Goal: Transaction & Acquisition: Download file/media

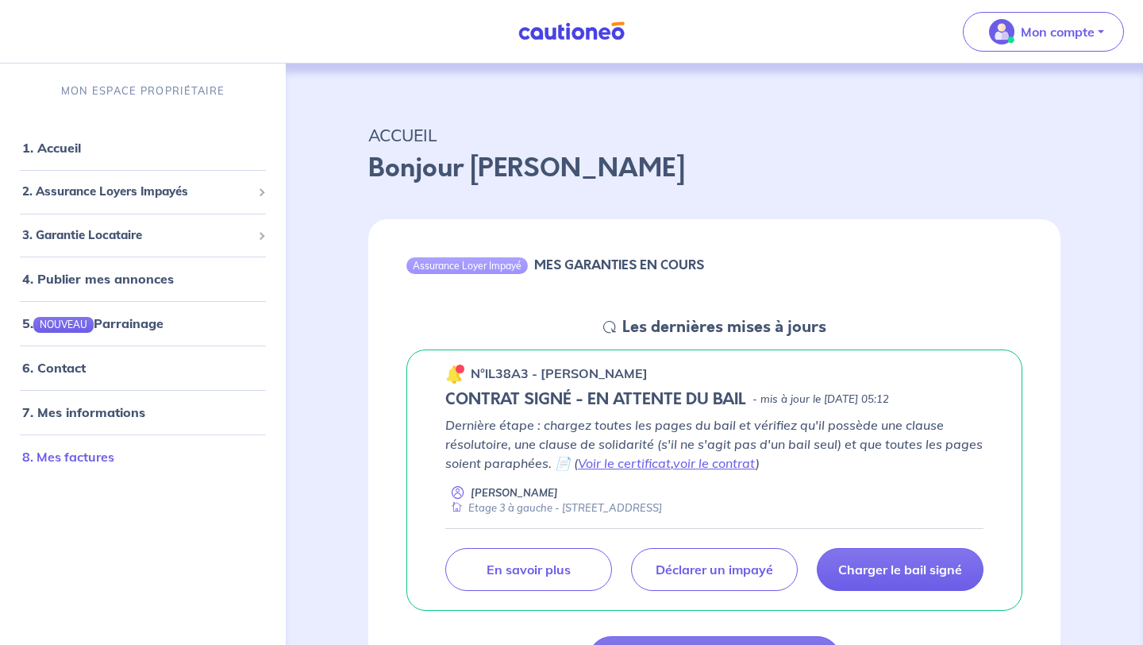
click at [94, 453] on link "8. Mes factures" at bounding box center [68, 457] width 92 height 16
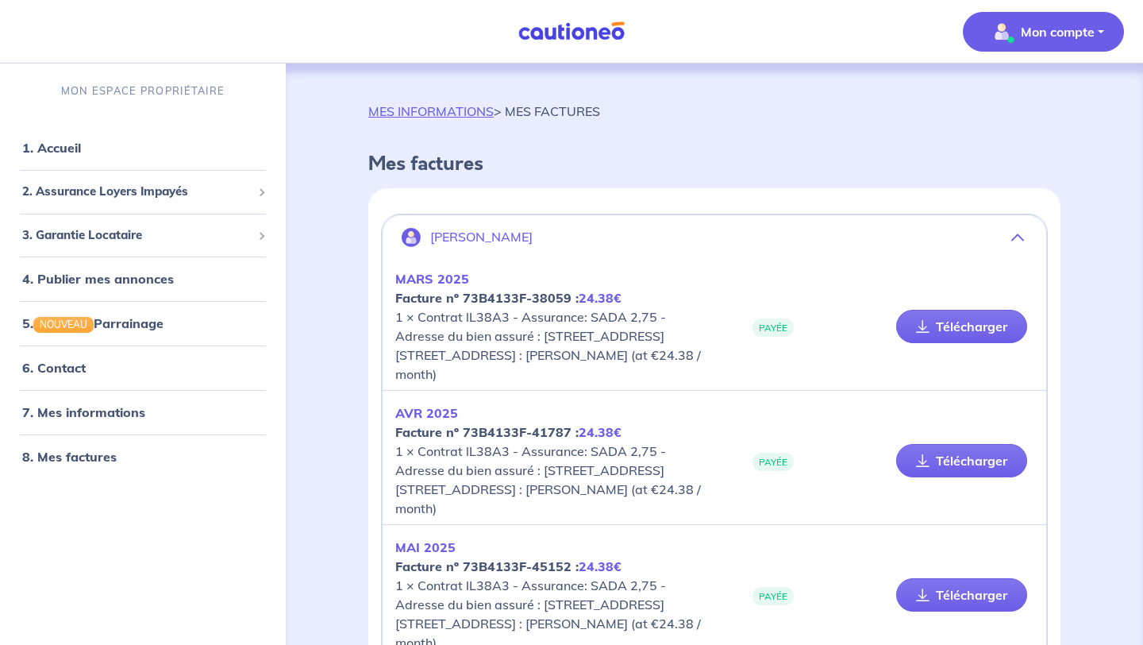
scroll to position [585, 0]
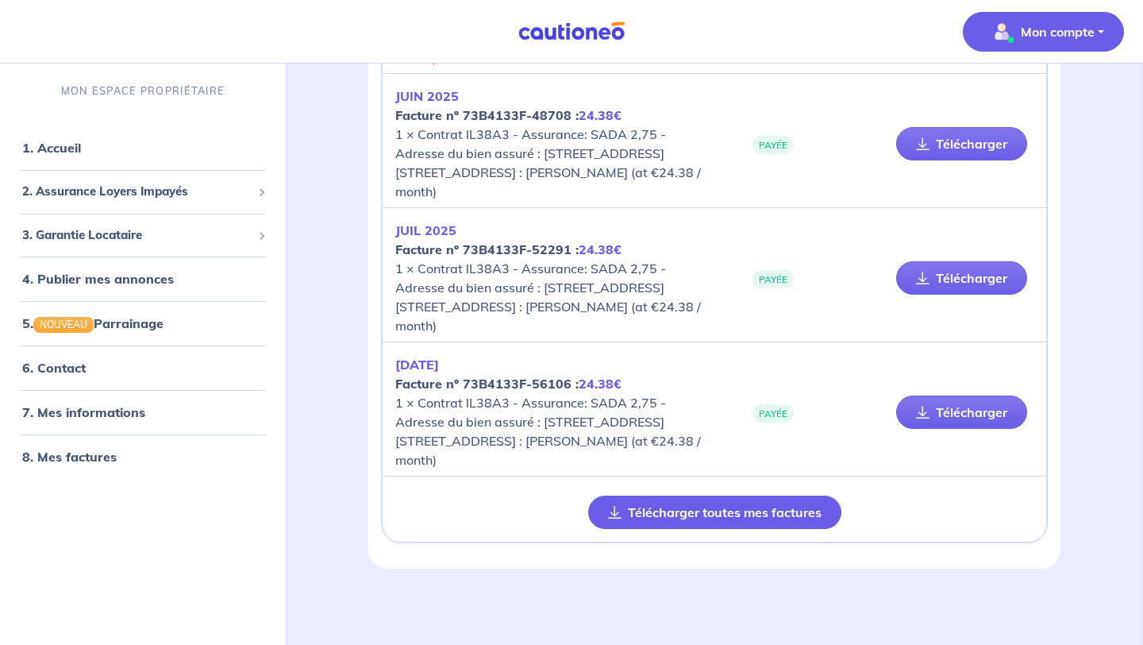
click at [716, 518] on button "Télécharger toutes mes factures" at bounding box center [714, 511] width 253 height 33
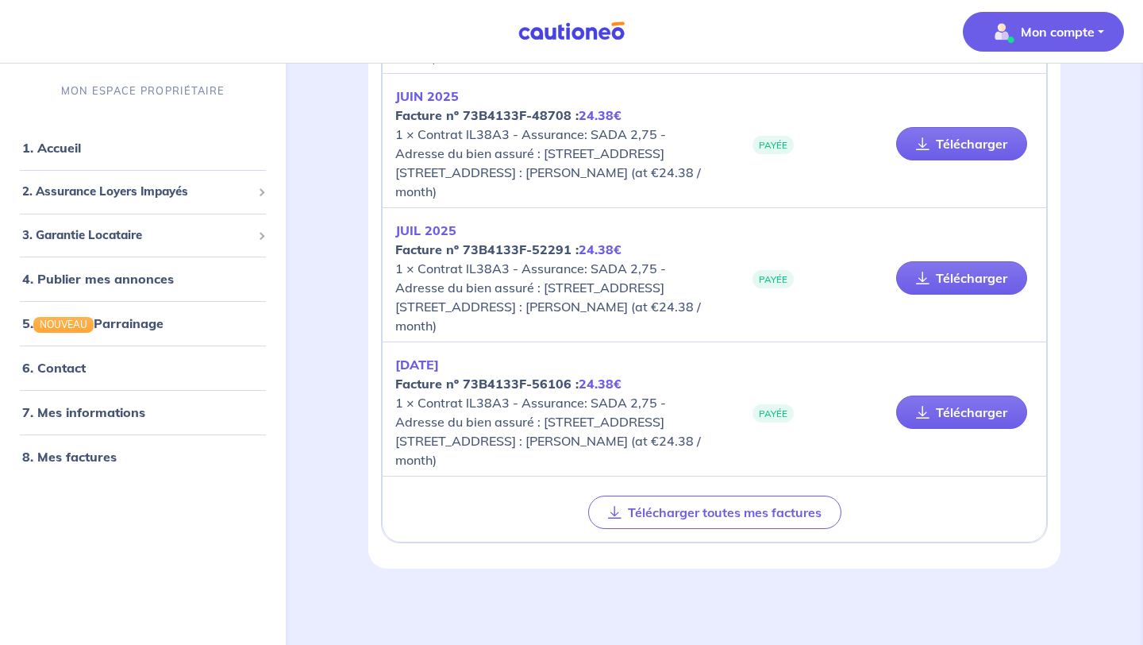
click at [1121, 205] on div "MES INFORMATIONS > MES FACTURES Mes factures [PERSON_NAME] [DATE] Facture nº 73…" at bounding box center [714, 61] width 845 height 1166
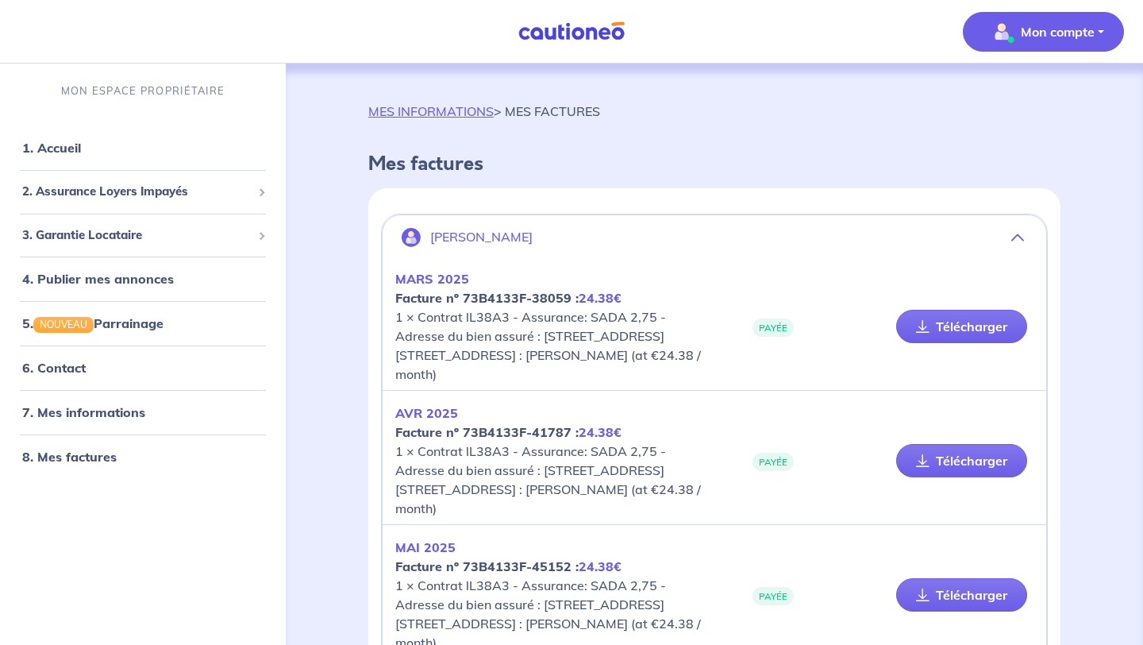
scroll to position [20, 0]
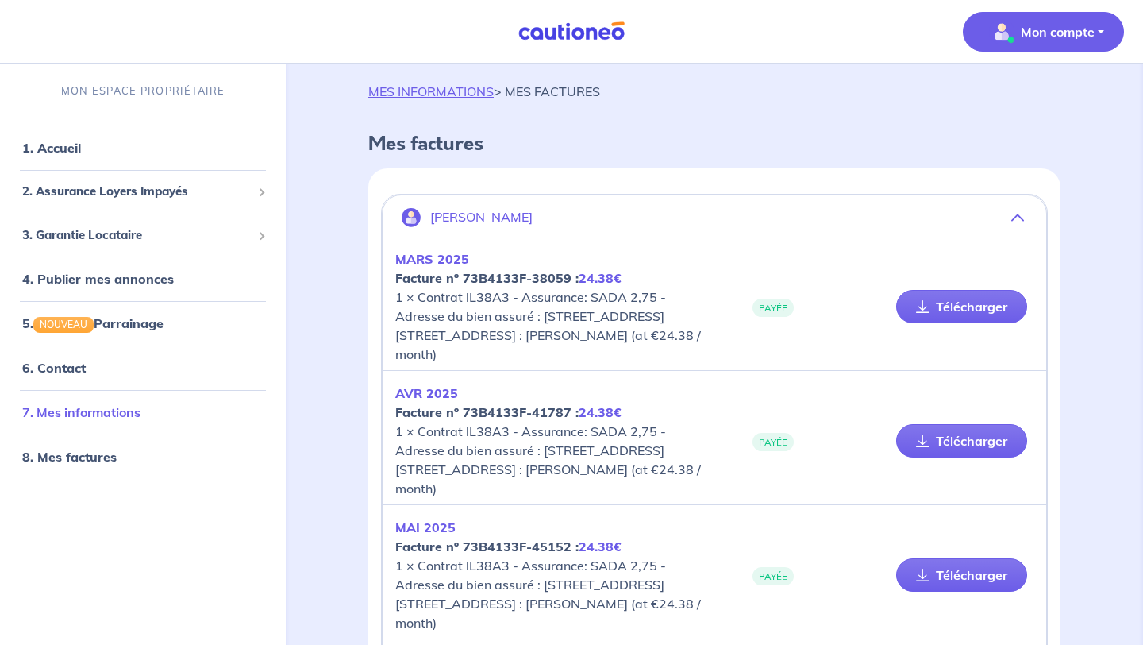
click at [110, 415] on link "7. Mes informations" at bounding box center [81, 413] width 118 height 16
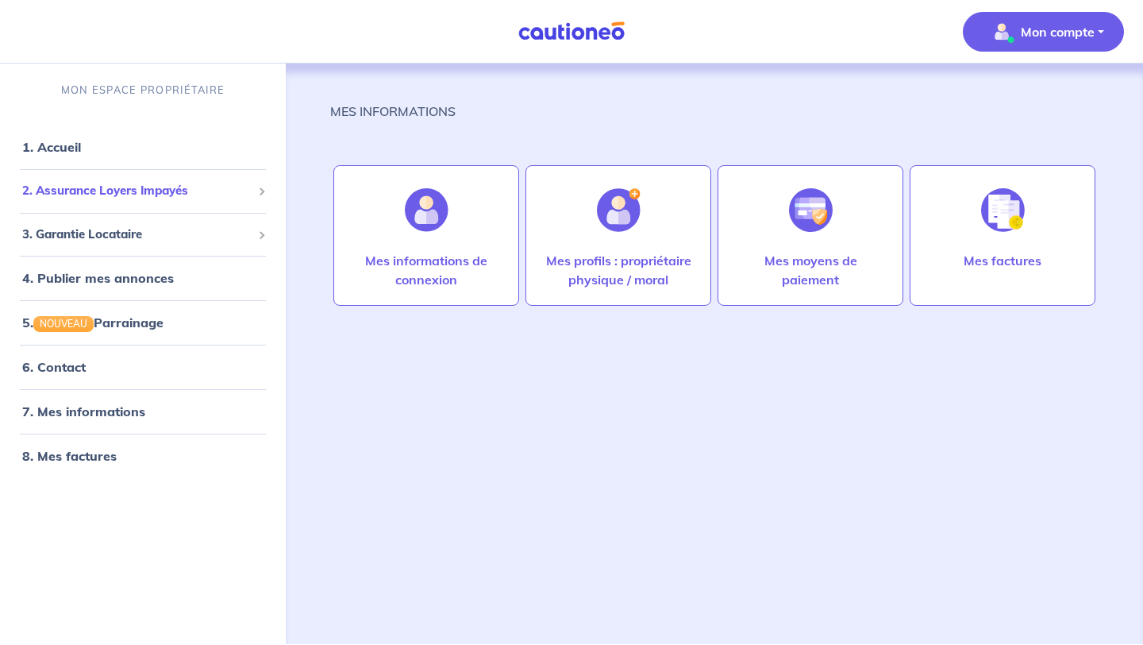
click at [86, 187] on span "2. Assurance Loyers Impayés" at bounding box center [136, 191] width 229 height 18
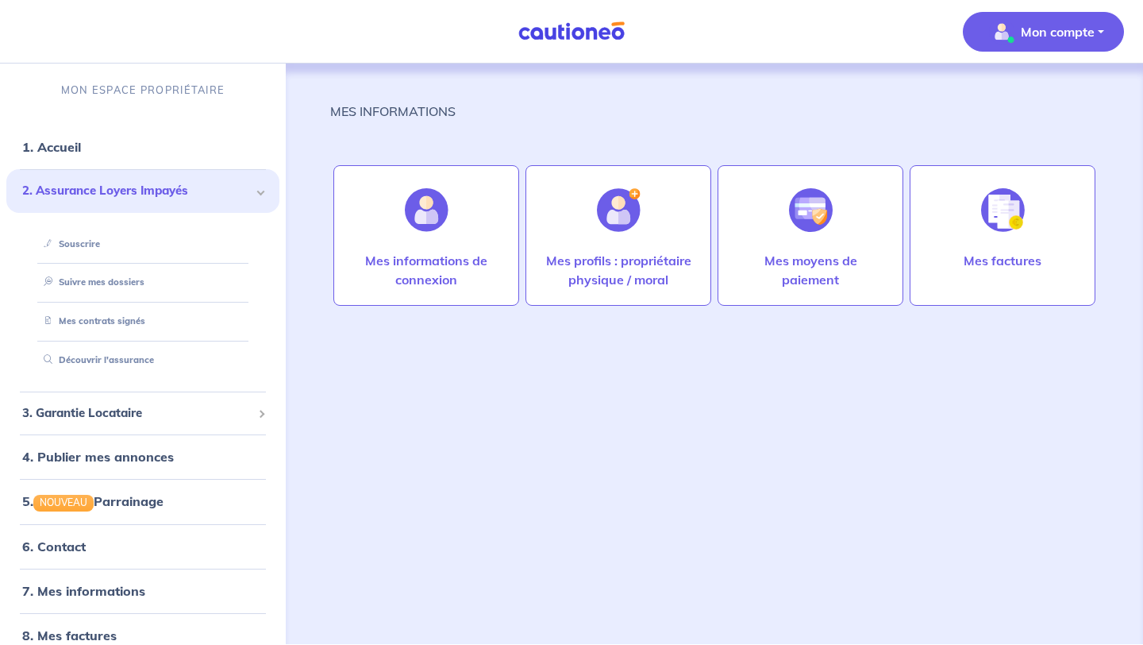
click at [1085, 33] on p "Mon compte" at bounding box center [1058, 31] width 74 height 19
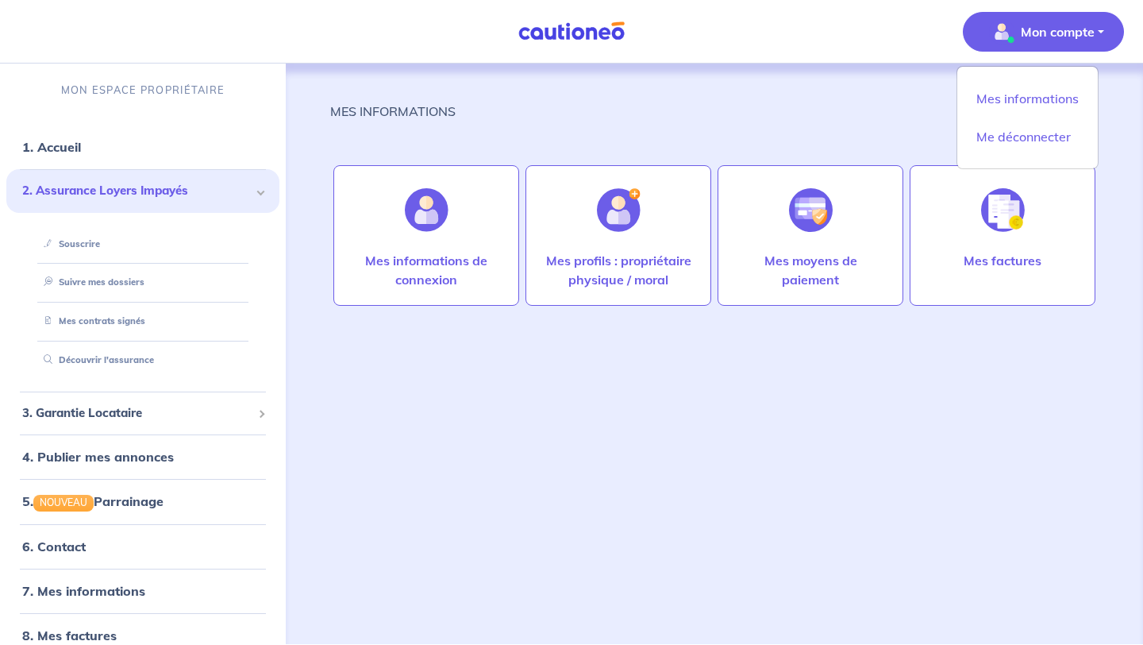
click at [725, 106] on div "MES INFORMATIONS" at bounding box center [714, 118] width 769 height 32
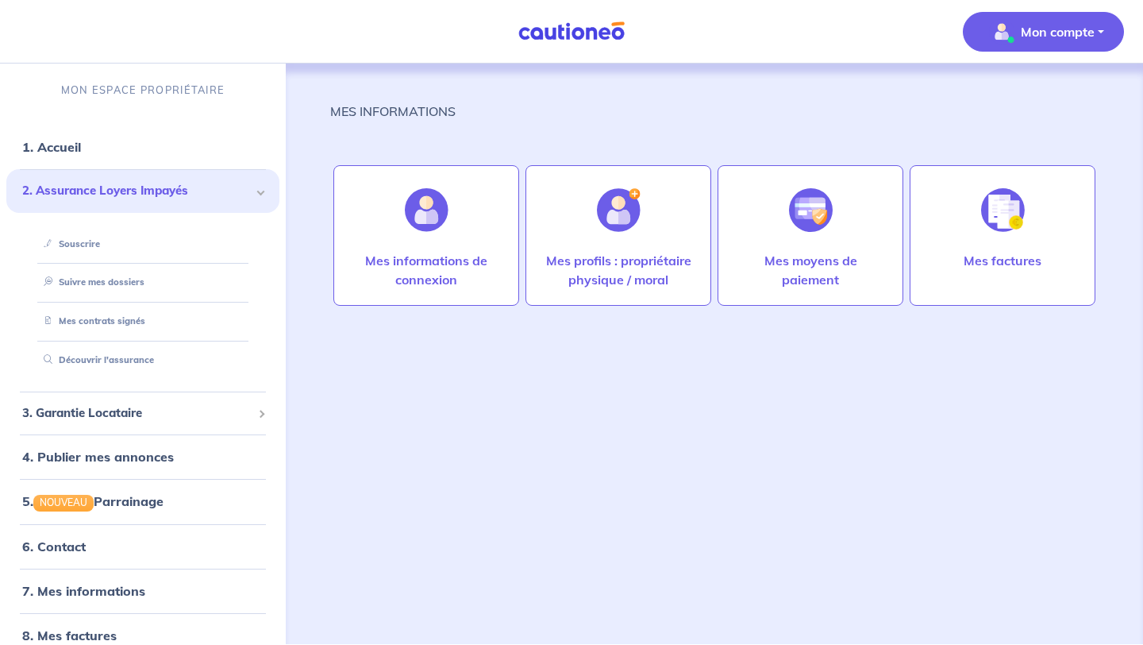
click at [1126, 107] on div "MES INFORMATIONS Mes informations de connexion Mes profils : propriétaire physi…" at bounding box center [714, 354] width 845 height 580
click at [1102, 33] on button "Mon compte" at bounding box center [1043, 32] width 161 height 40
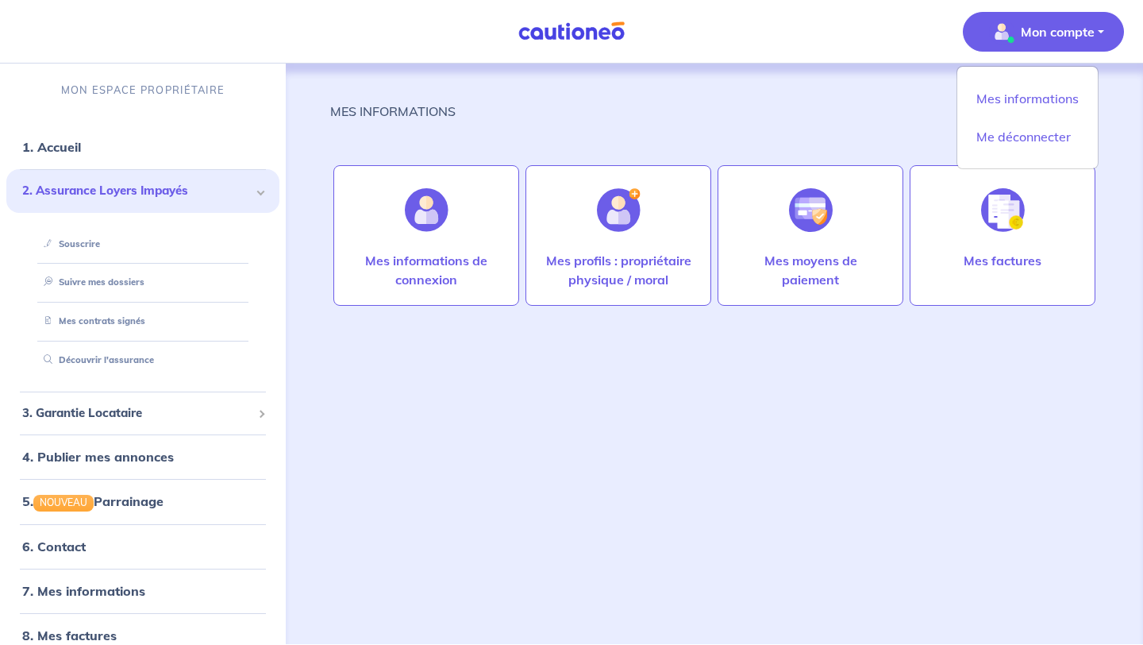
click at [1119, 102] on div "MES INFORMATIONS Mes informations de connexion Mes profils : propriétaire physi…" at bounding box center [714, 354] width 845 height 580
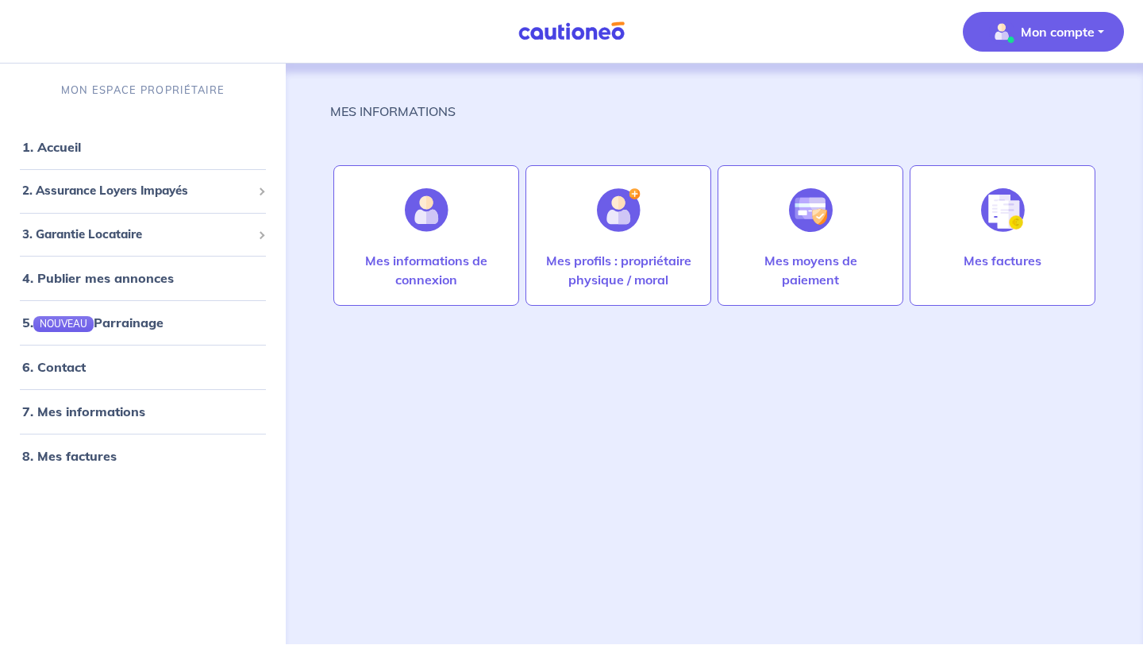
click at [751, 87] on div "MES INFORMATIONS Mes informations de connexion Mes profils : propriétaire physi…" at bounding box center [714, 335] width 769 height 542
click at [1089, 33] on p "Mon compte" at bounding box center [1058, 31] width 74 height 19
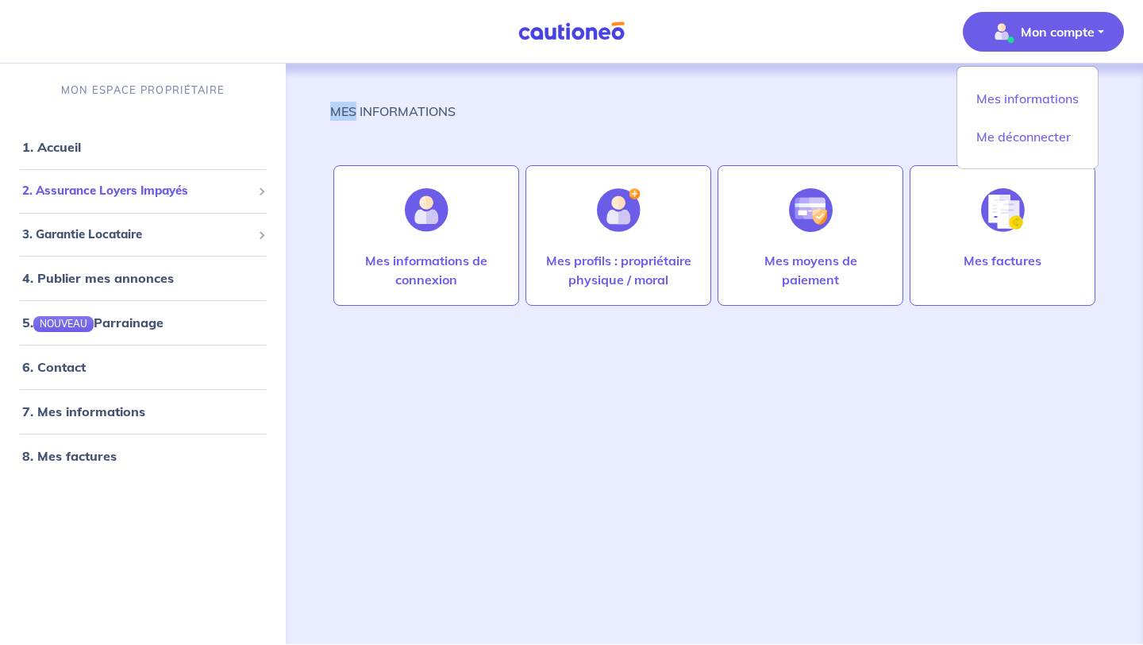
click at [114, 187] on span "2. Assurance Loyers Impayés" at bounding box center [136, 191] width 229 height 18
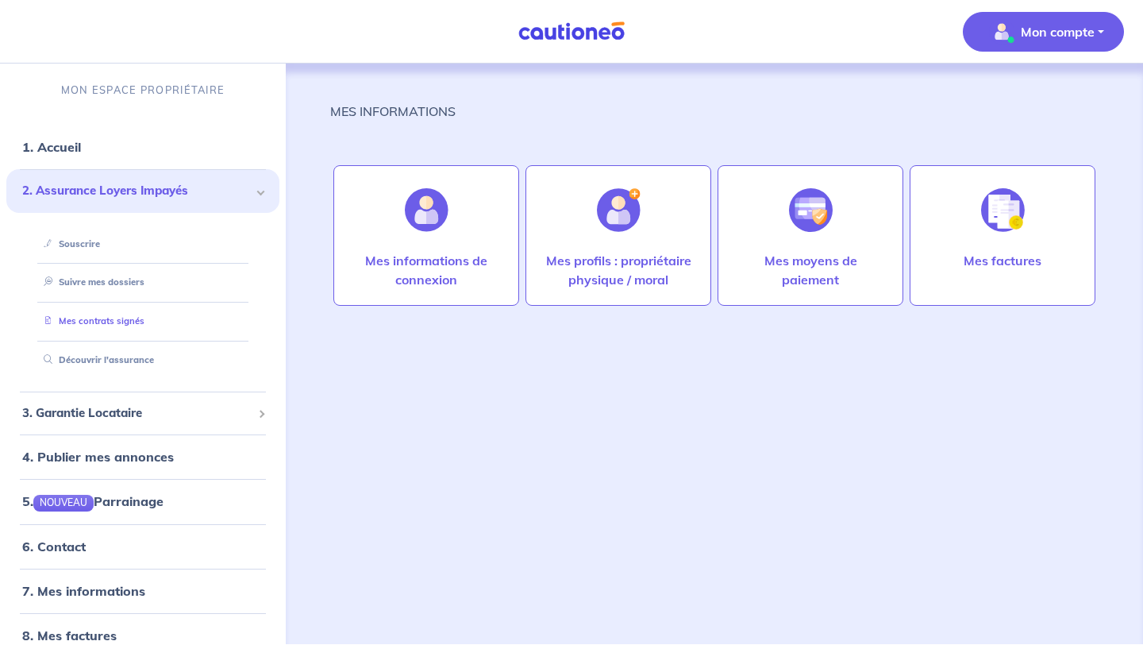
click at [133, 320] on link "Mes contrats signés" at bounding box center [90, 320] width 107 height 11
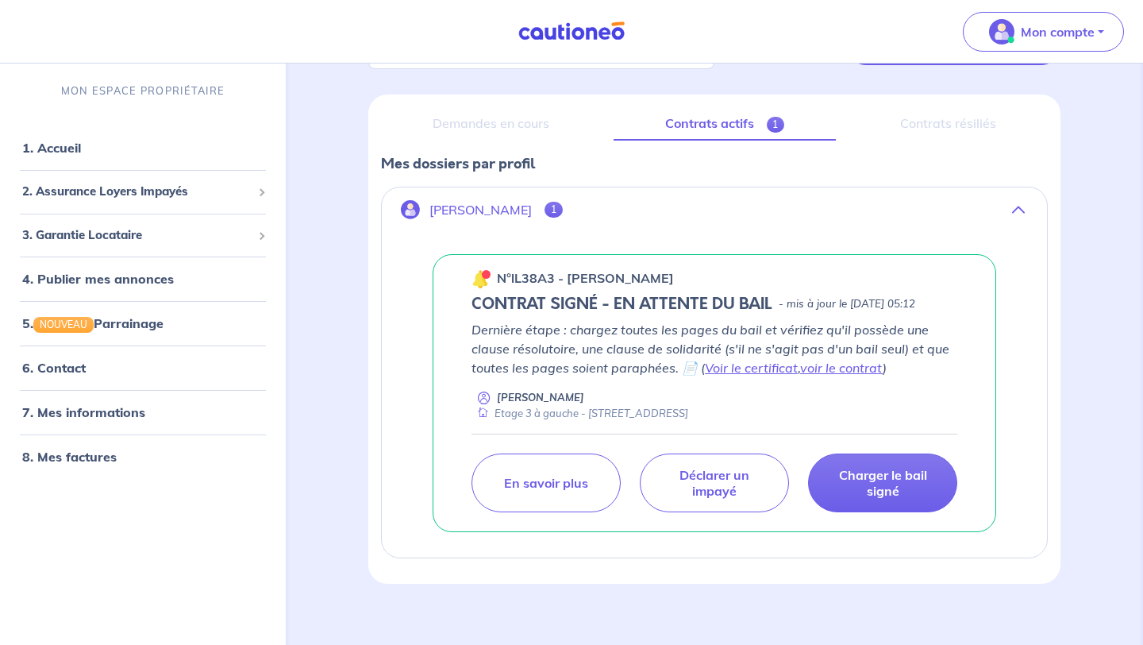
scroll to position [178, 0]
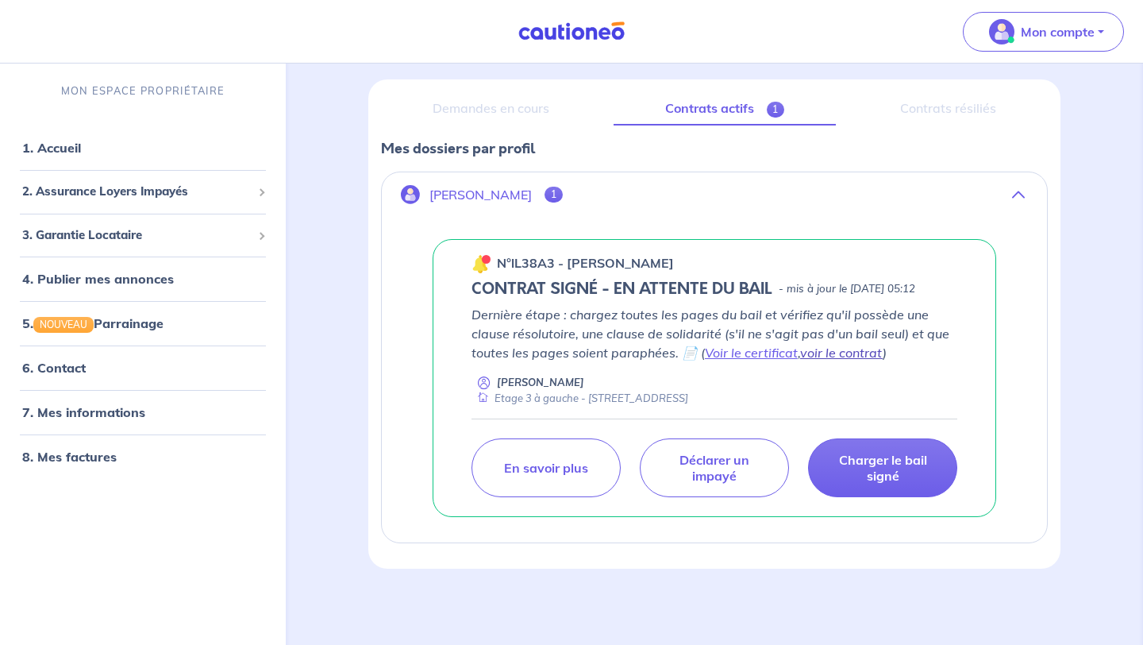
click at [829, 356] on link "voir le contrat" at bounding box center [841, 353] width 83 height 16
click at [81, 453] on link "8. Mes factures" at bounding box center [68, 457] width 92 height 16
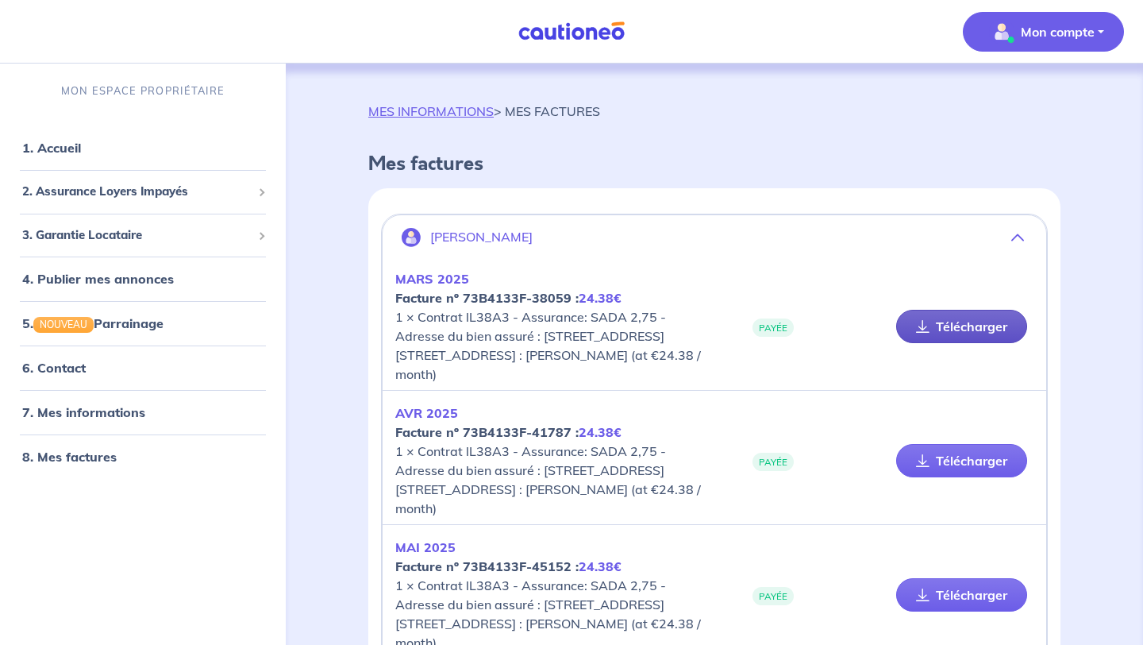
click at [960, 326] on link "Télécharger" at bounding box center [961, 326] width 131 height 33
click at [949, 464] on link "Télécharger" at bounding box center [961, 460] width 131 height 33
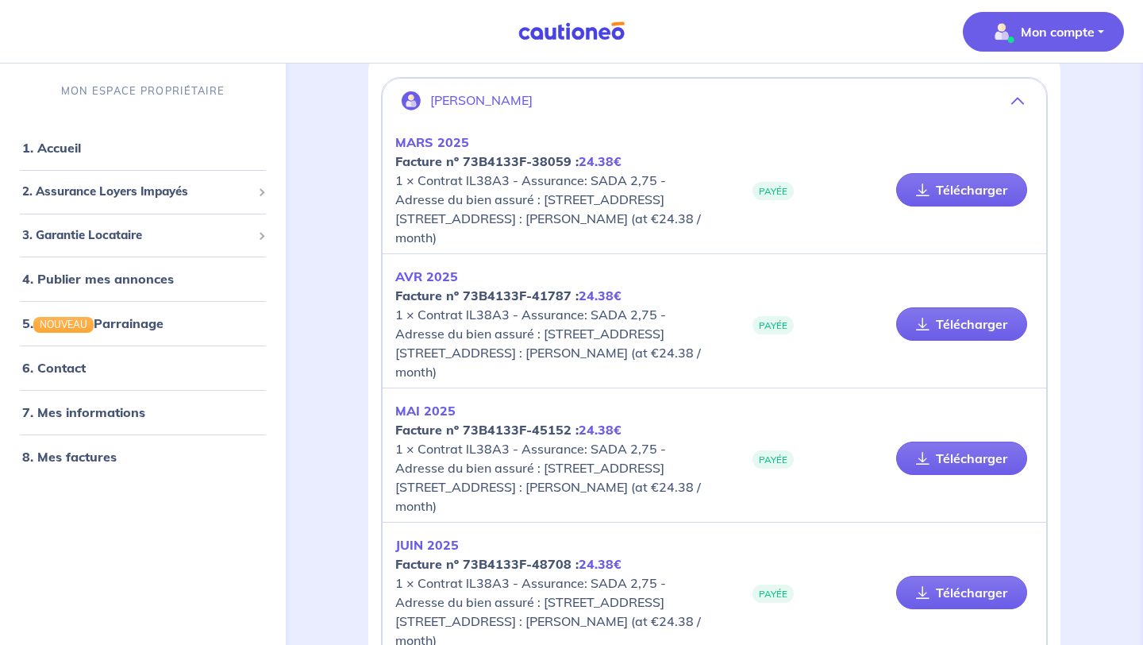
scroll to position [167, 0]
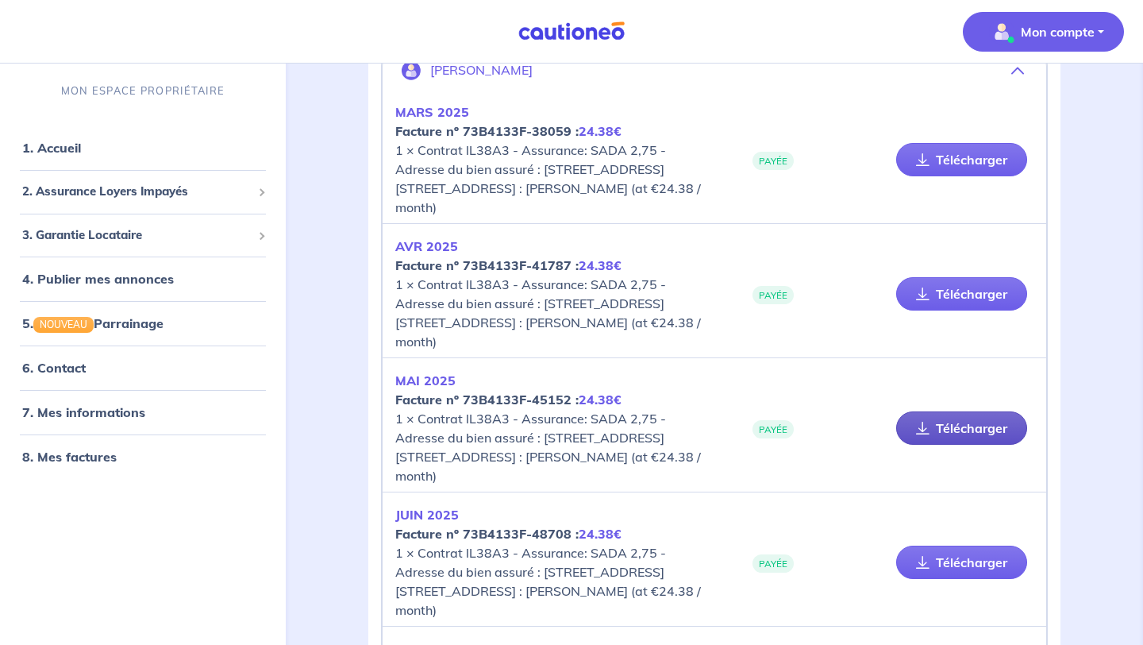
click at [961, 429] on link "Télécharger" at bounding box center [961, 427] width 131 height 33
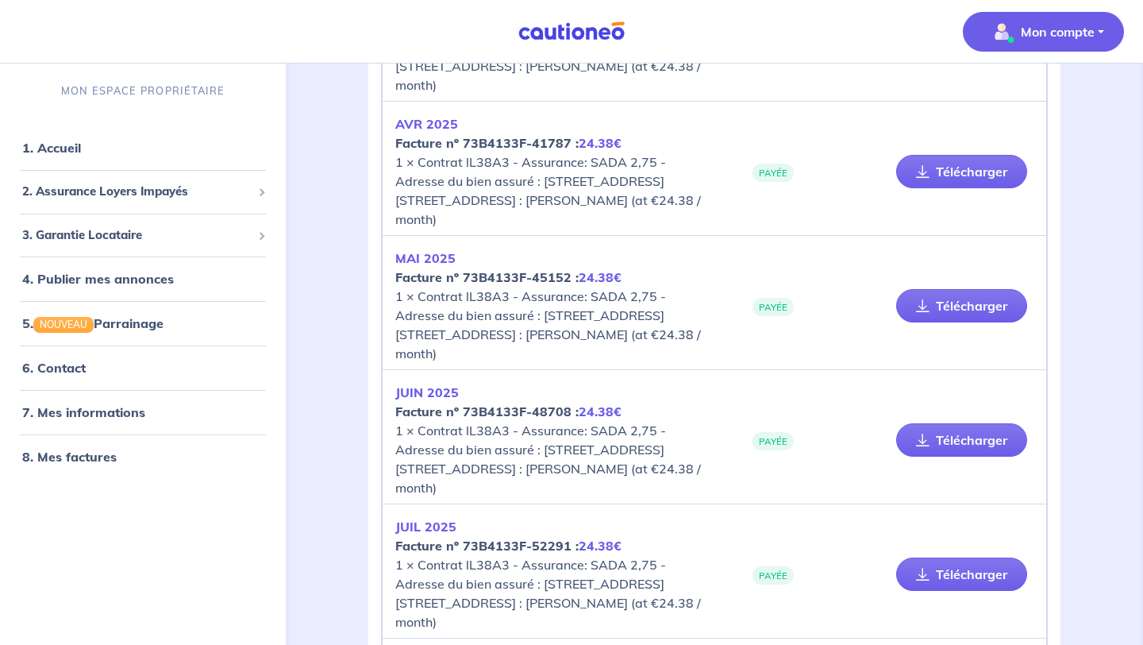
scroll to position [311, 0]
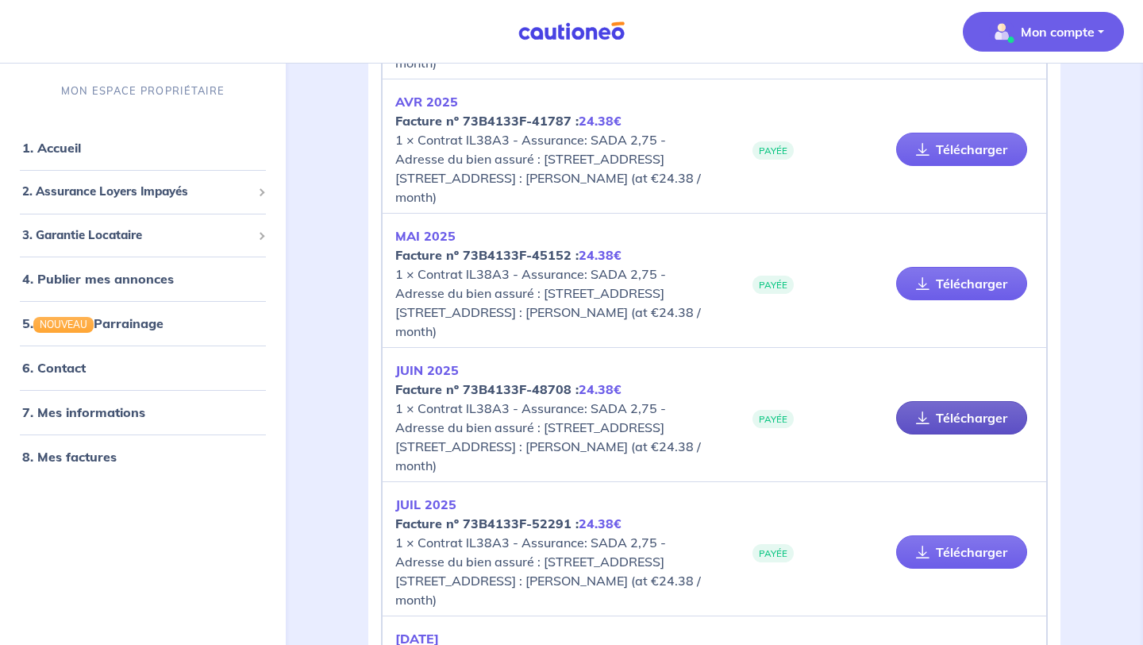
click at [964, 418] on link "Télécharger" at bounding box center [961, 417] width 131 height 33
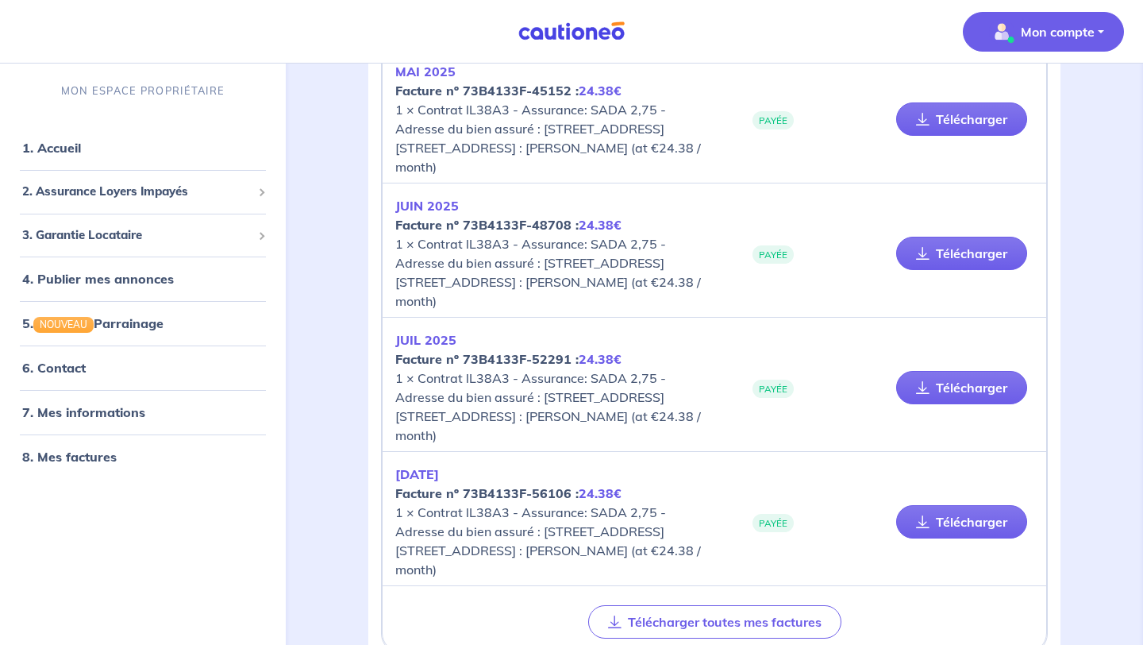
scroll to position [497, 0]
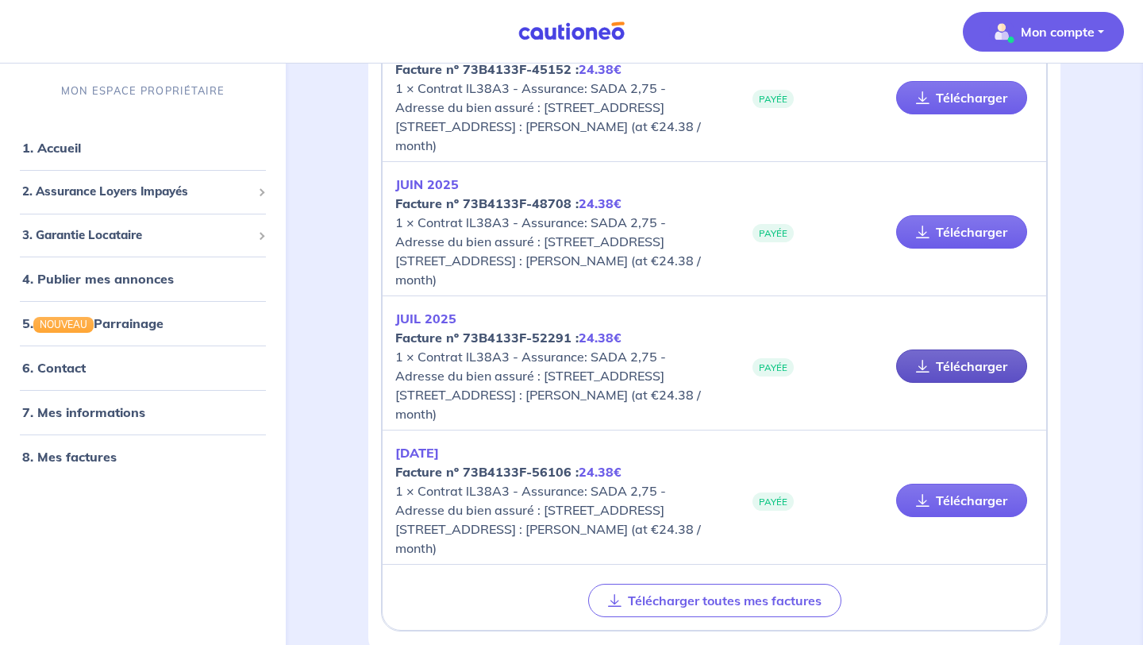
click at [960, 365] on link "Télécharger" at bounding box center [961, 365] width 131 height 33
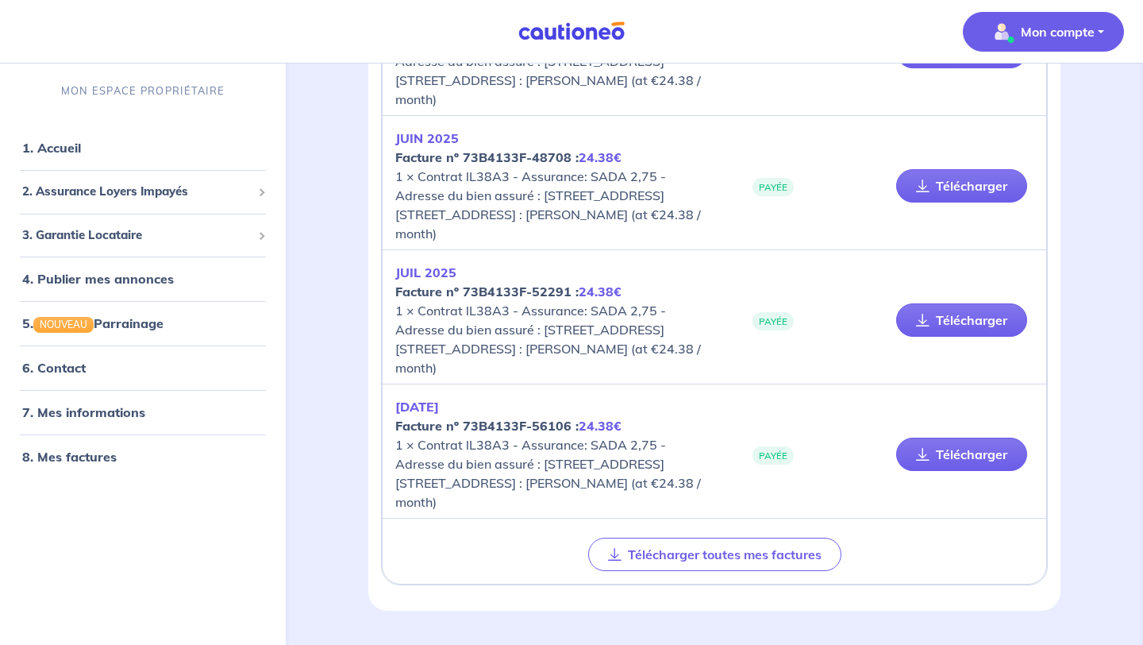
scroll to position [548, 0]
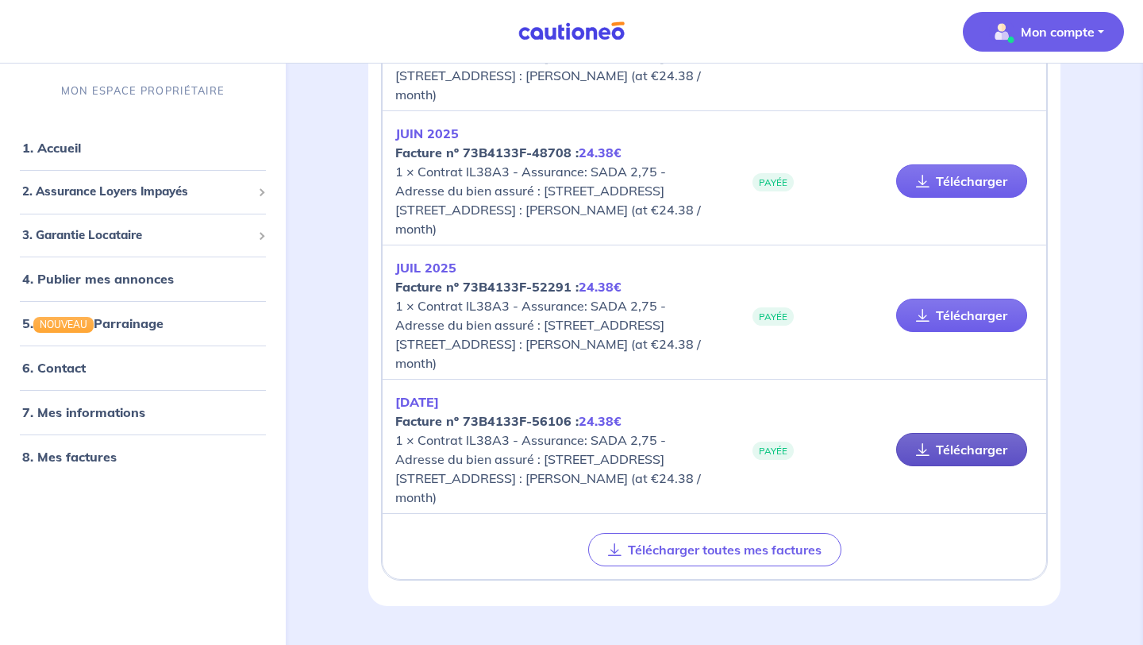
click at [963, 453] on link "Télécharger" at bounding box center [961, 449] width 131 height 33
